Goal: Navigation & Orientation: Find specific page/section

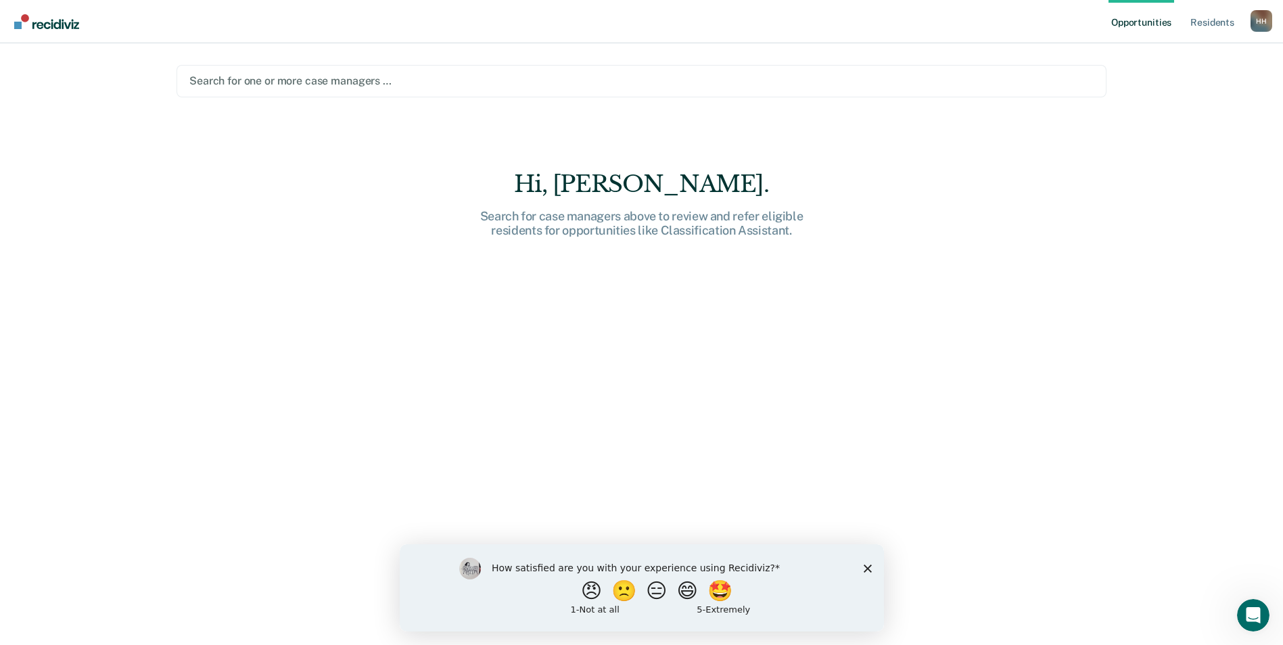
click at [495, 266] on div "Hi, [PERSON_NAME]. Search for case managers above to review and refer eligible …" at bounding box center [641, 417] width 930 height 494
click at [500, 340] on div "Hi, [PERSON_NAME]. Search for case managers above to review and refer eligible …" at bounding box center [641, 417] width 930 height 494
click at [1213, 16] on link "Resident s" at bounding box center [1211, 21] width 49 height 43
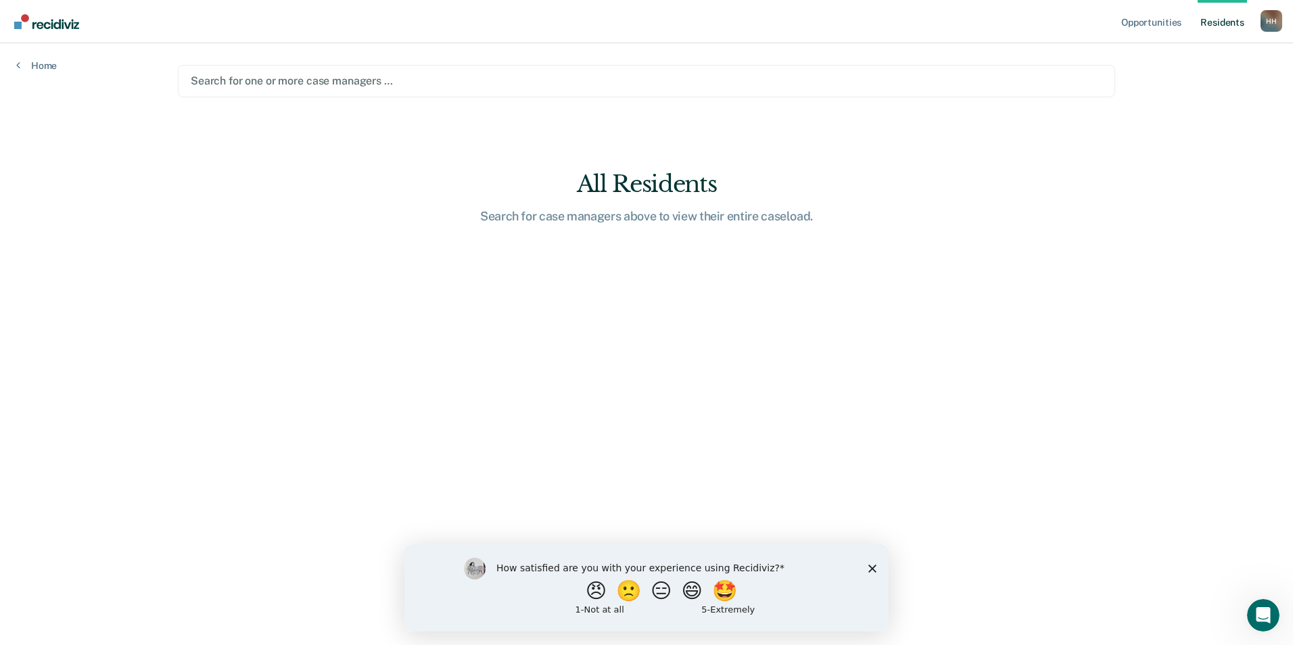
click at [1216, 23] on link "Resident s" at bounding box center [1222, 21] width 49 height 43
click at [1163, 22] on link "Opportunities" at bounding box center [1152, 21] width 66 height 43
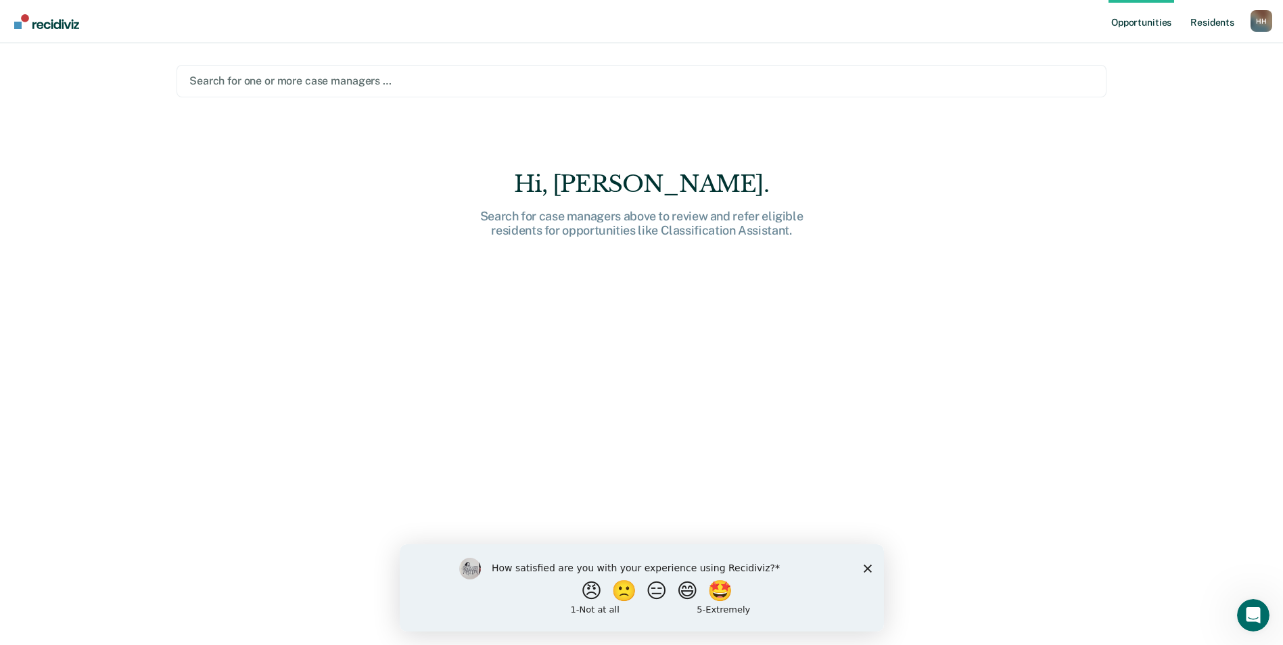
click at [1211, 22] on link "Resident s" at bounding box center [1211, 21] width 49 height 43
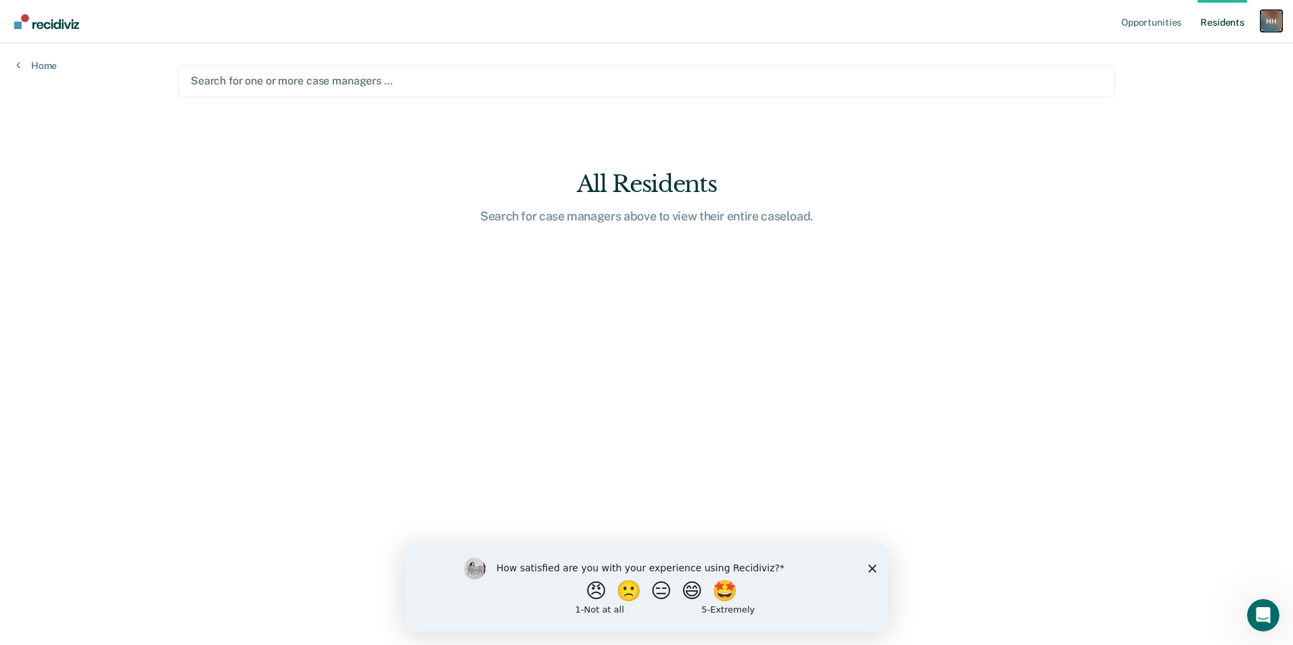
click at [1281, 24] on div "H H" at bounding box center [1272, 21] width 22 height 22
click at [802, 285] on main "Search for one or more case managers … All Residents Search for case managers a…" at bounding box center [647, 327] width 970 height 569
click at [381, 80] on div at bounding box center [647, 81] width 912 height 16
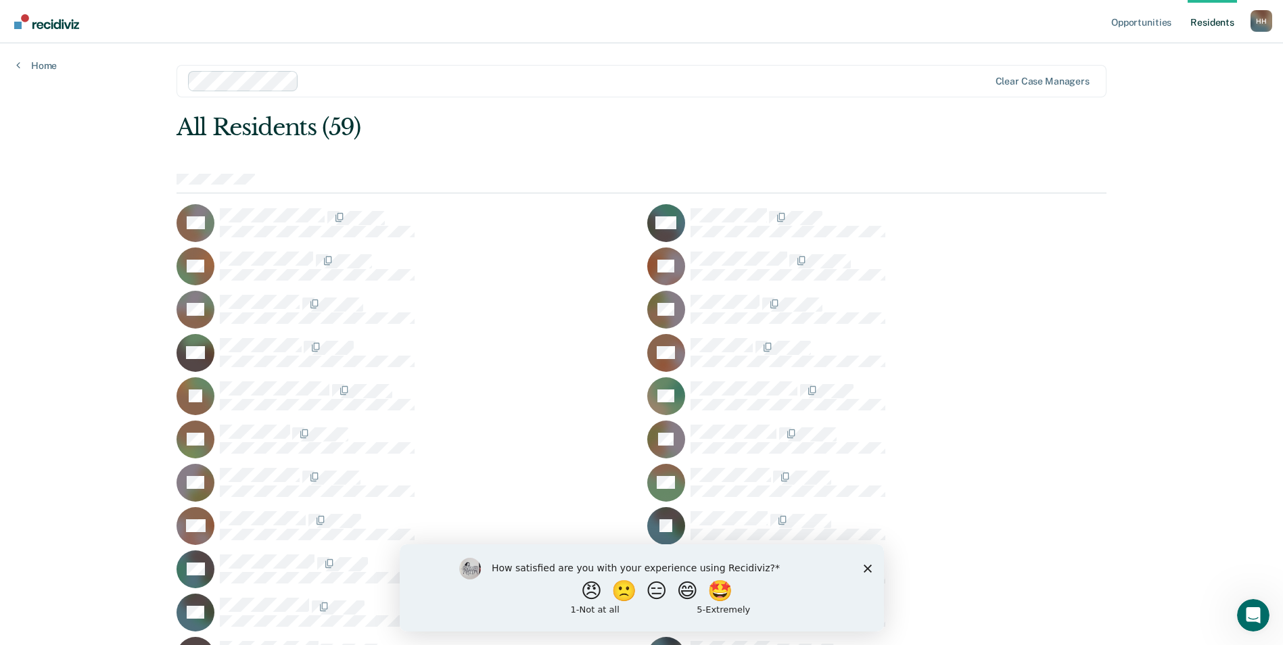
click at [865, 571] on icon "Close survey" at bounding box center [867, 568] width 8 height 8
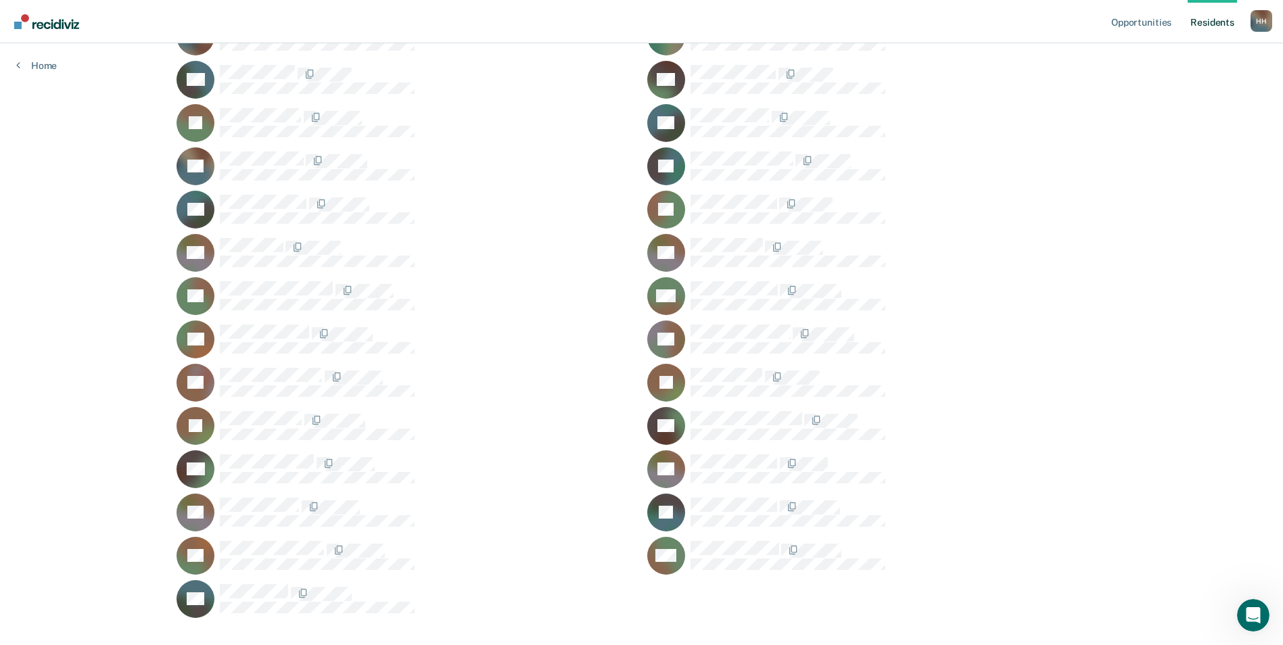
scroll to position [904, 0]
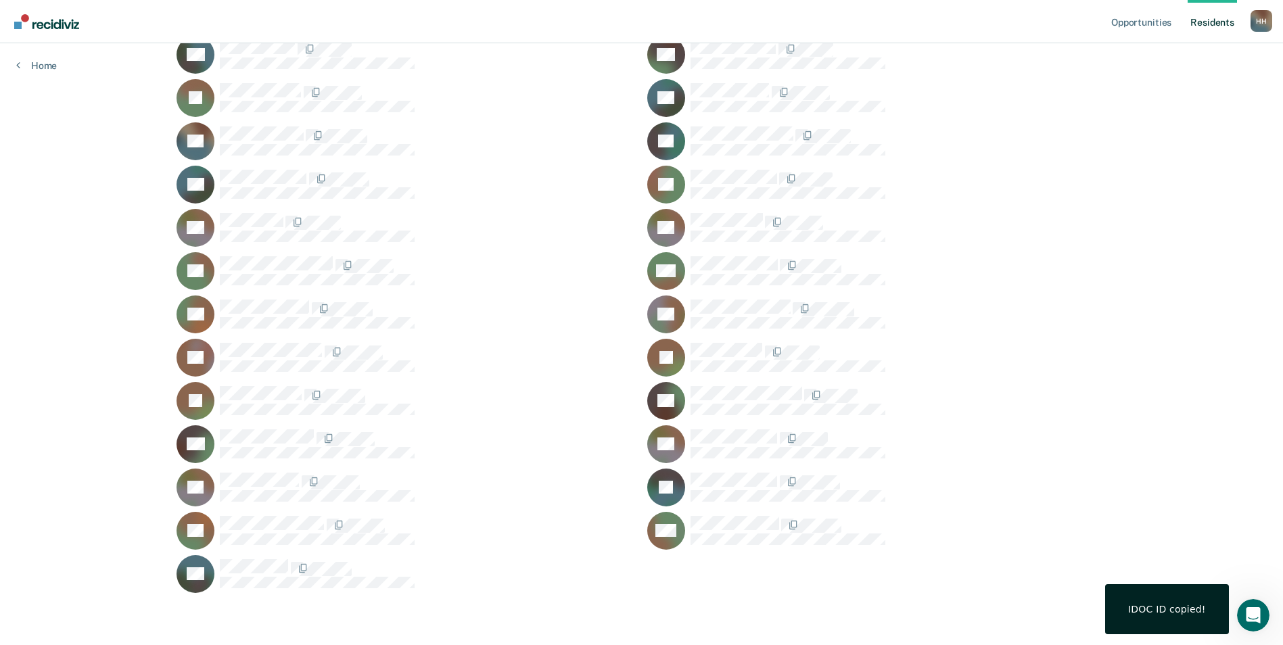
click at [498, 474] on div at bounding box center [428, 482] width 416 height 18
